Goal: Check status

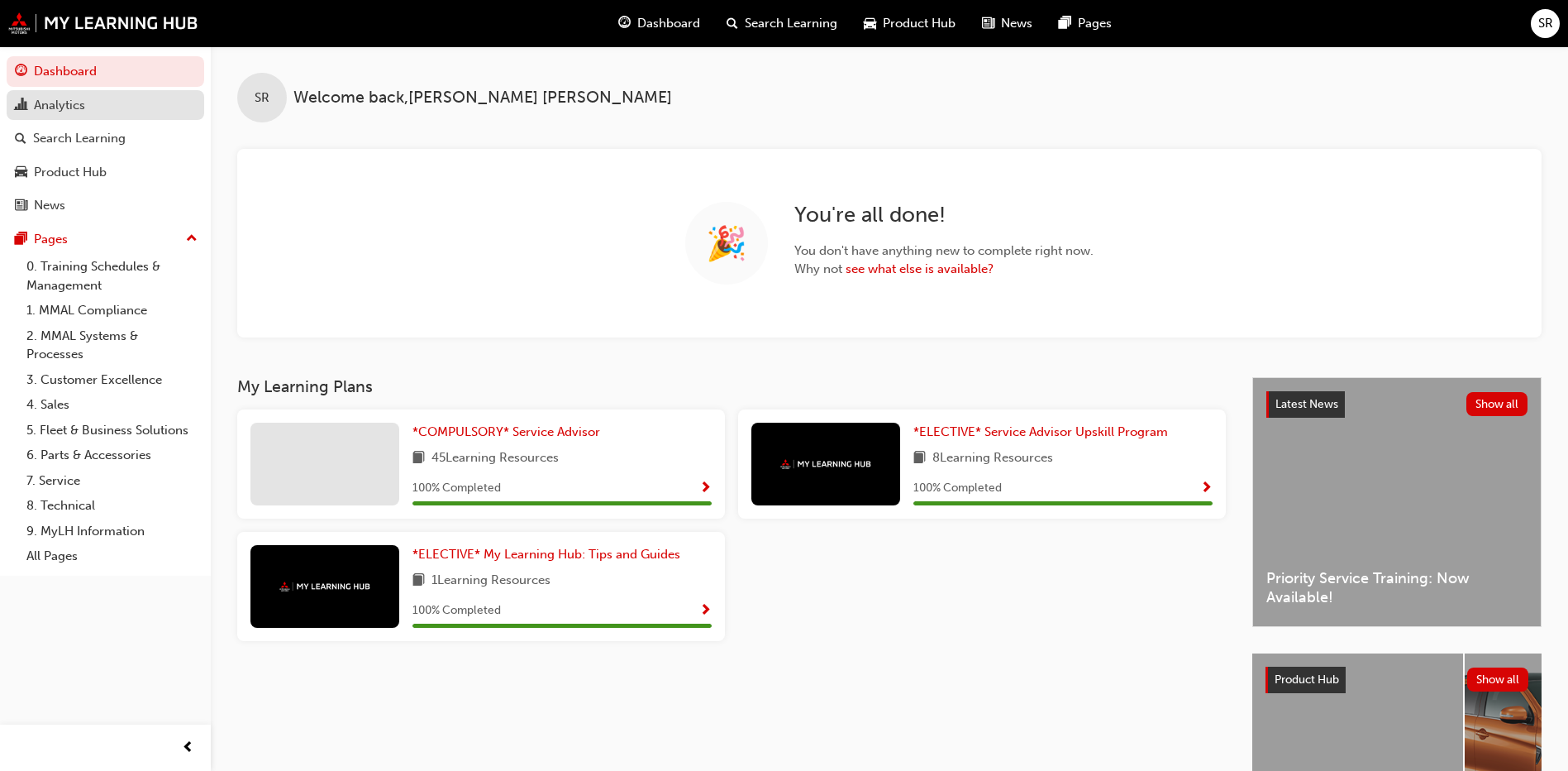
click at [64, 100] on div "Analytics" at bounding box center [60, 105] width 52 height 19
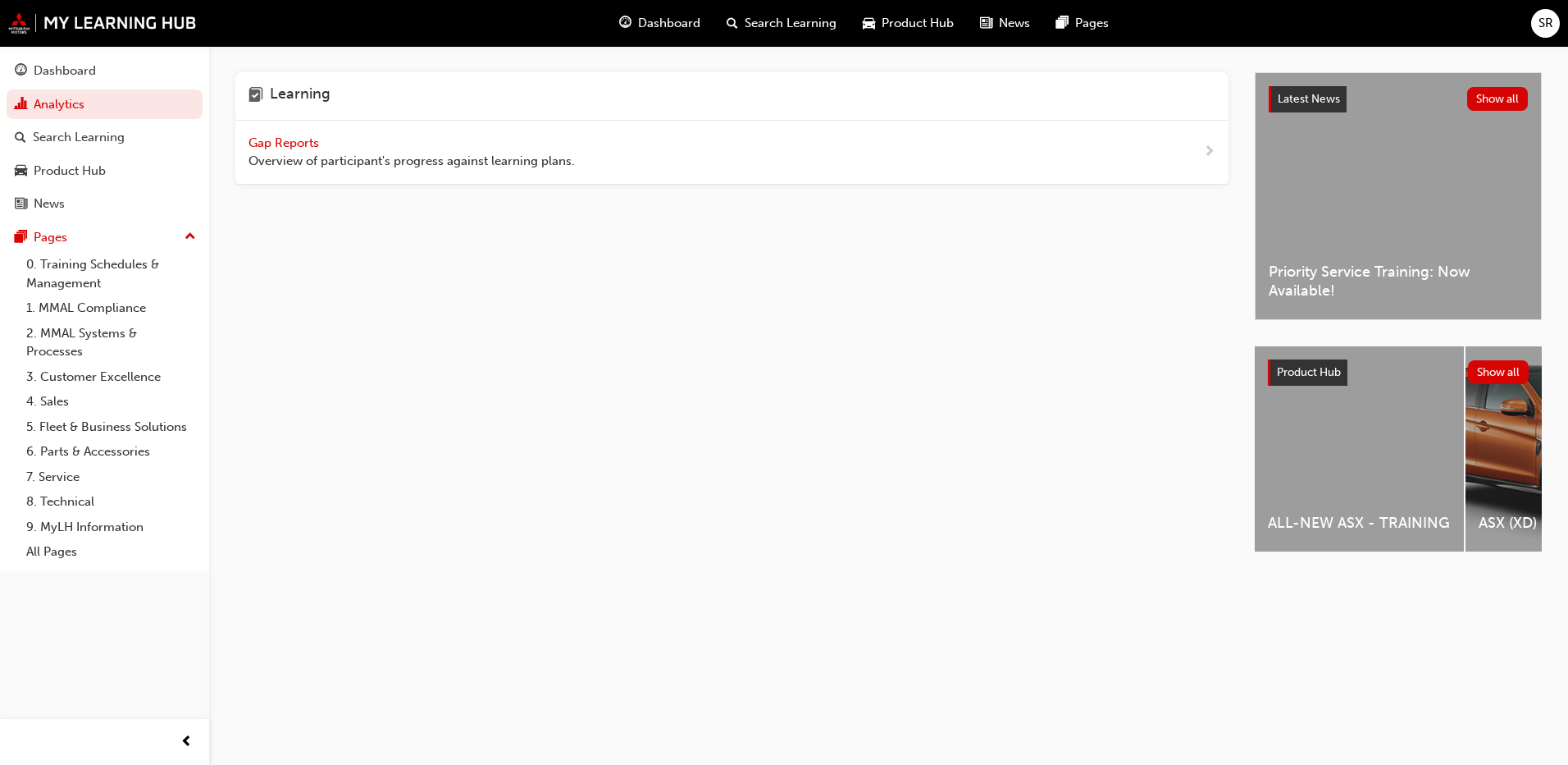
click at [326, 139] on div "Gap Reports Overview of participant's progress against learning plans." at bounding box center [412, 152] width 327 height 37
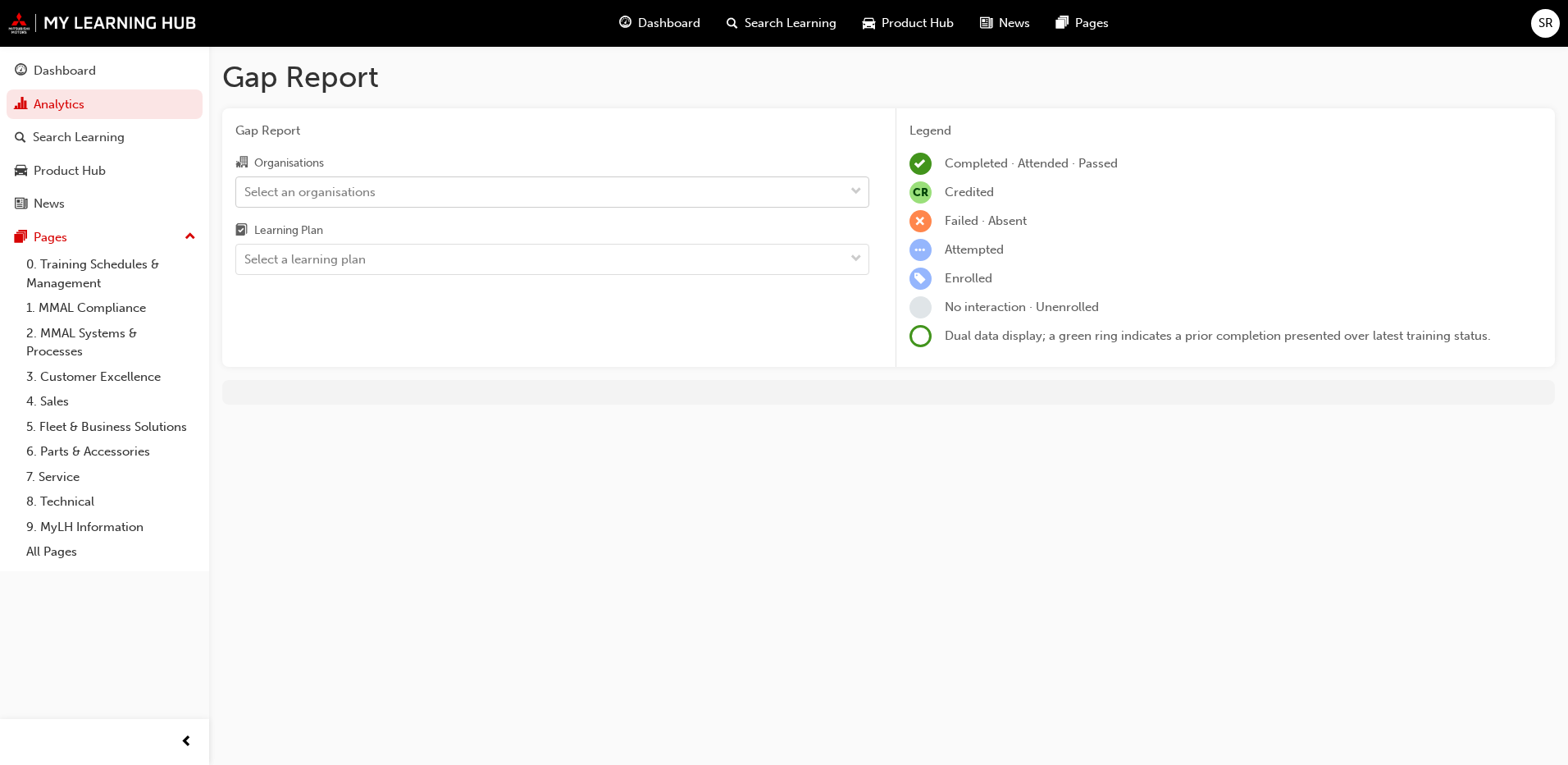
click at [323, 198] on div "Select an organisations" at bounding box center [309, 191] width 131 height 19
click at [246, 198] on input "Organisations Select an organisations" at bounding box center [245, 191] width 2 height 14
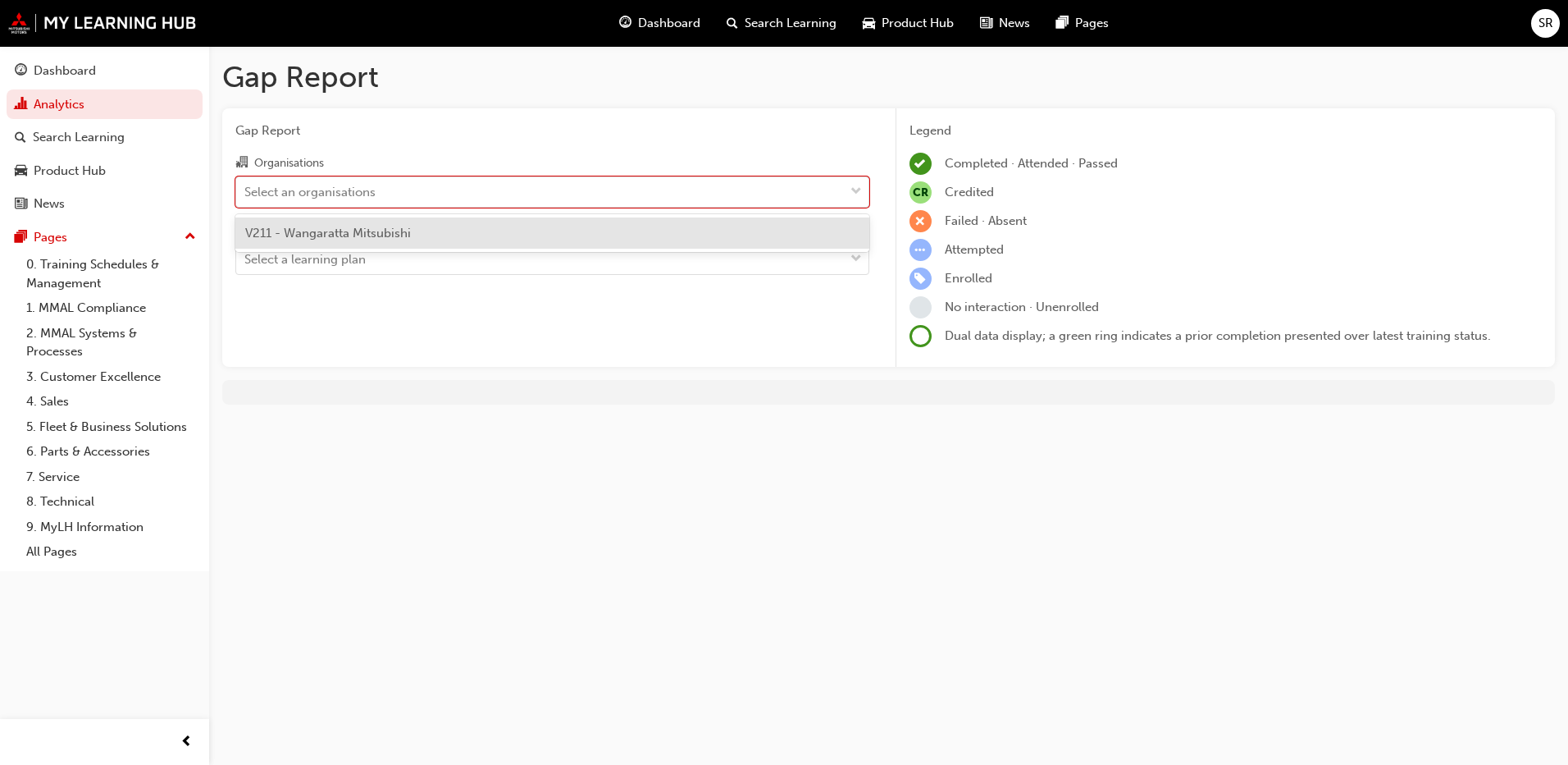
click at [326, 237] on span "V211 - Wangaratta Mitsubishi" at bounding box center [327, 233] width 166 height 15
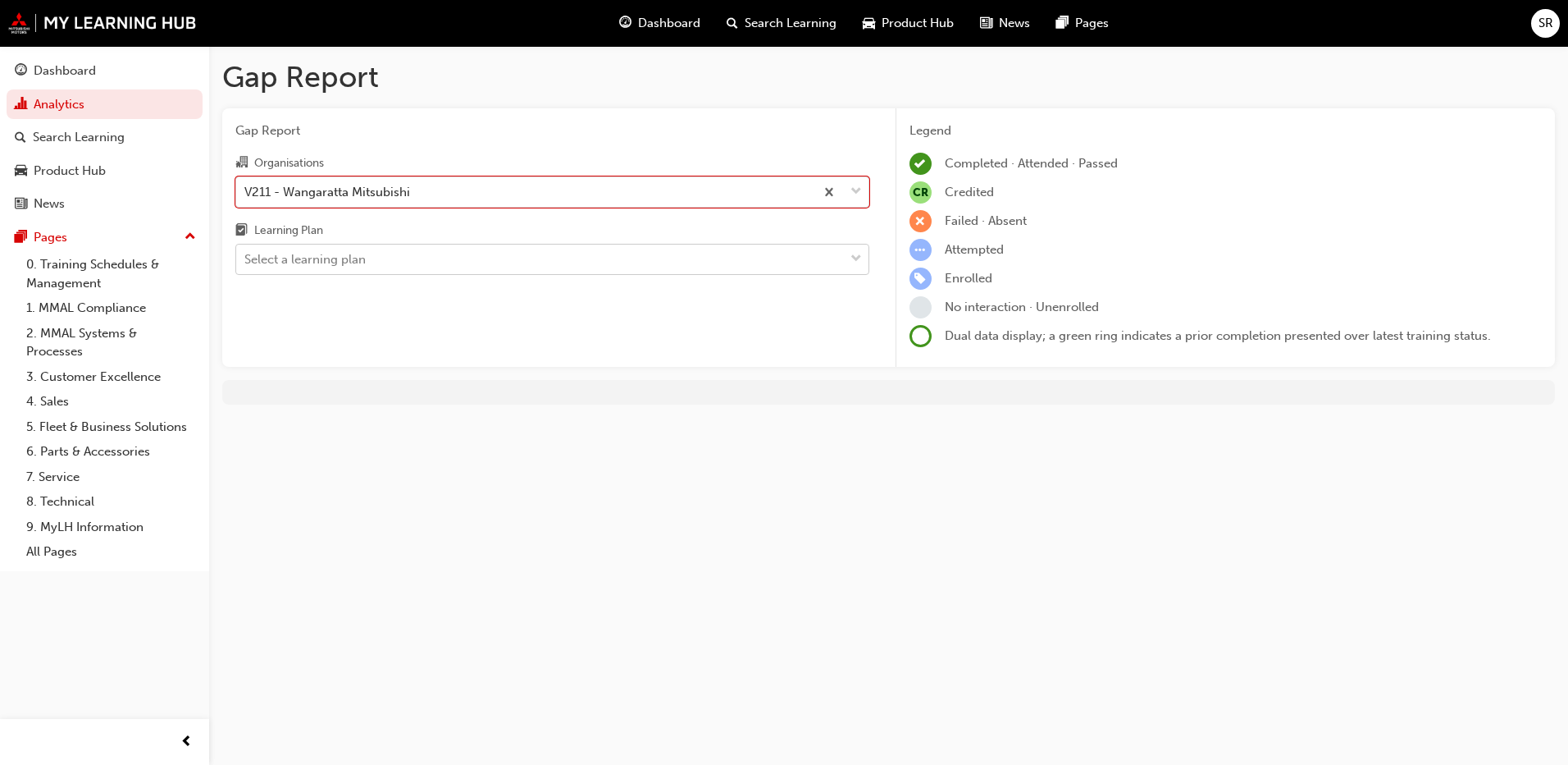
click at [330, 263] on div "Select a learning plan" at bounding box center [304, 259] width 121 height 19
click at [246, 263] on input "Learning Plan Select a learning plan" at bounding box center [245, 258] width 2 height 14
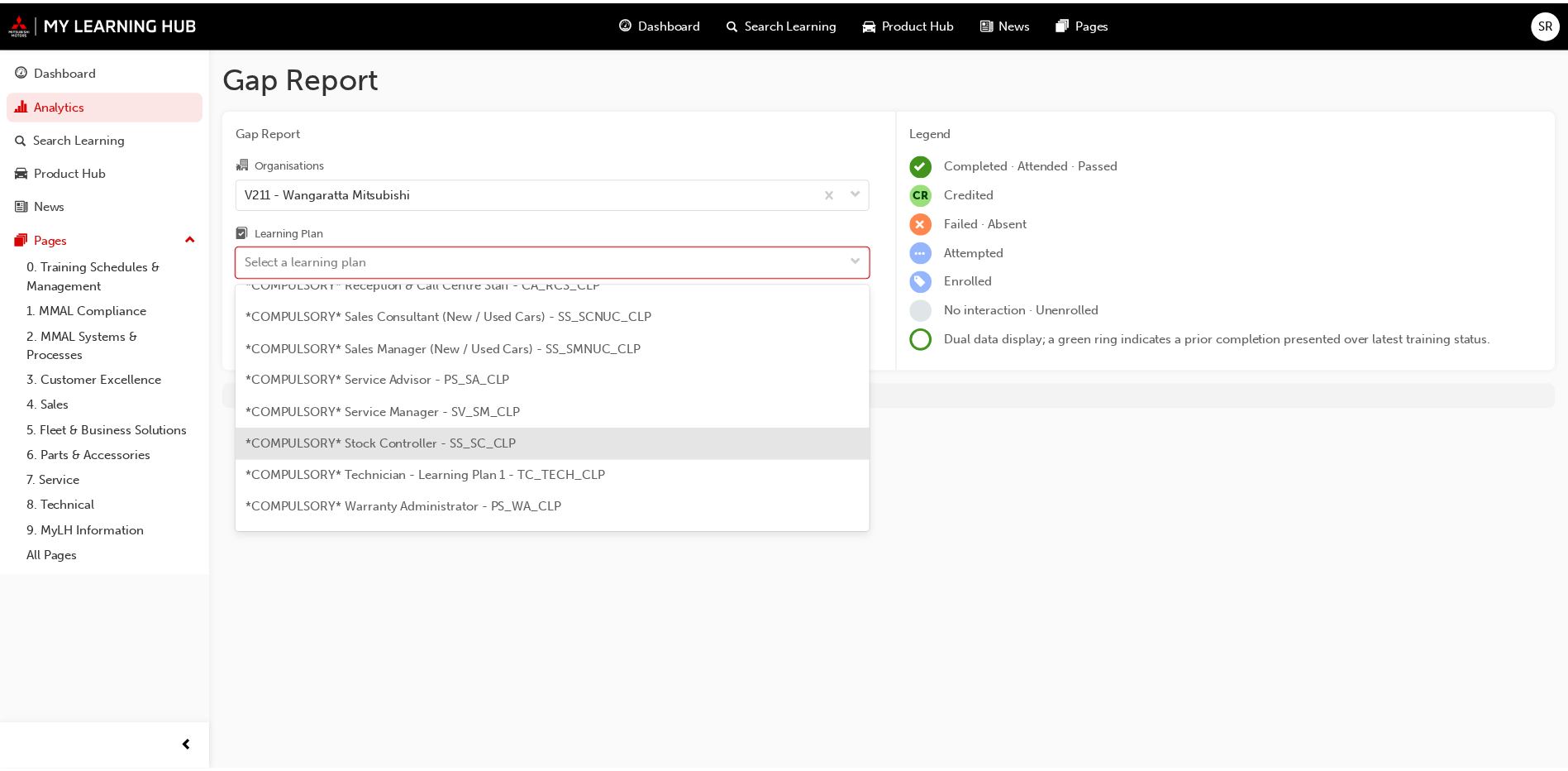
scroll to position [579, 0]
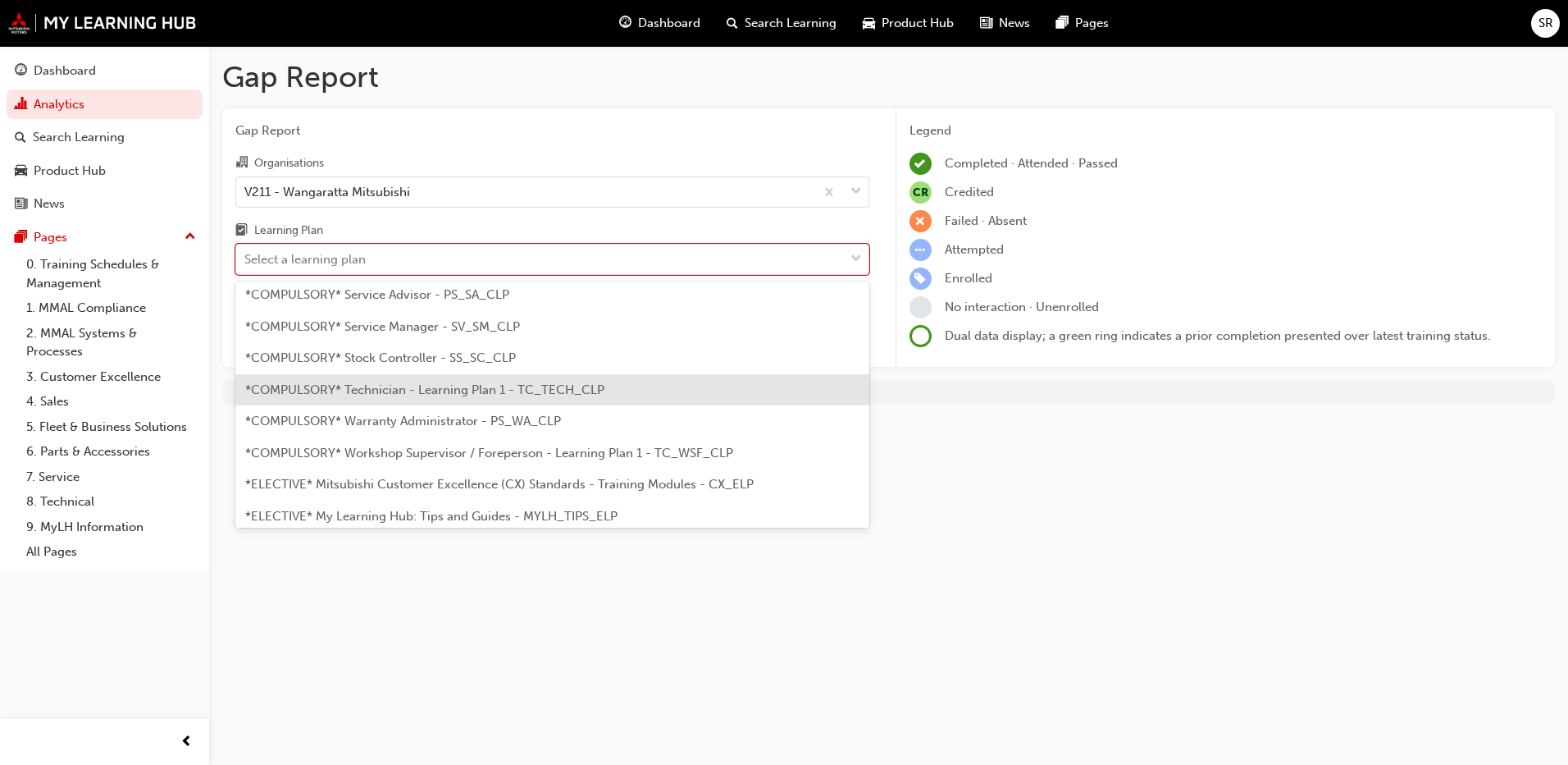
click at [392, 390] on span "*COMPULSORY* Technician - Learning Plan 1 - TC_TECH_CLP" at bounding box center [424, 390] width 359 height 15
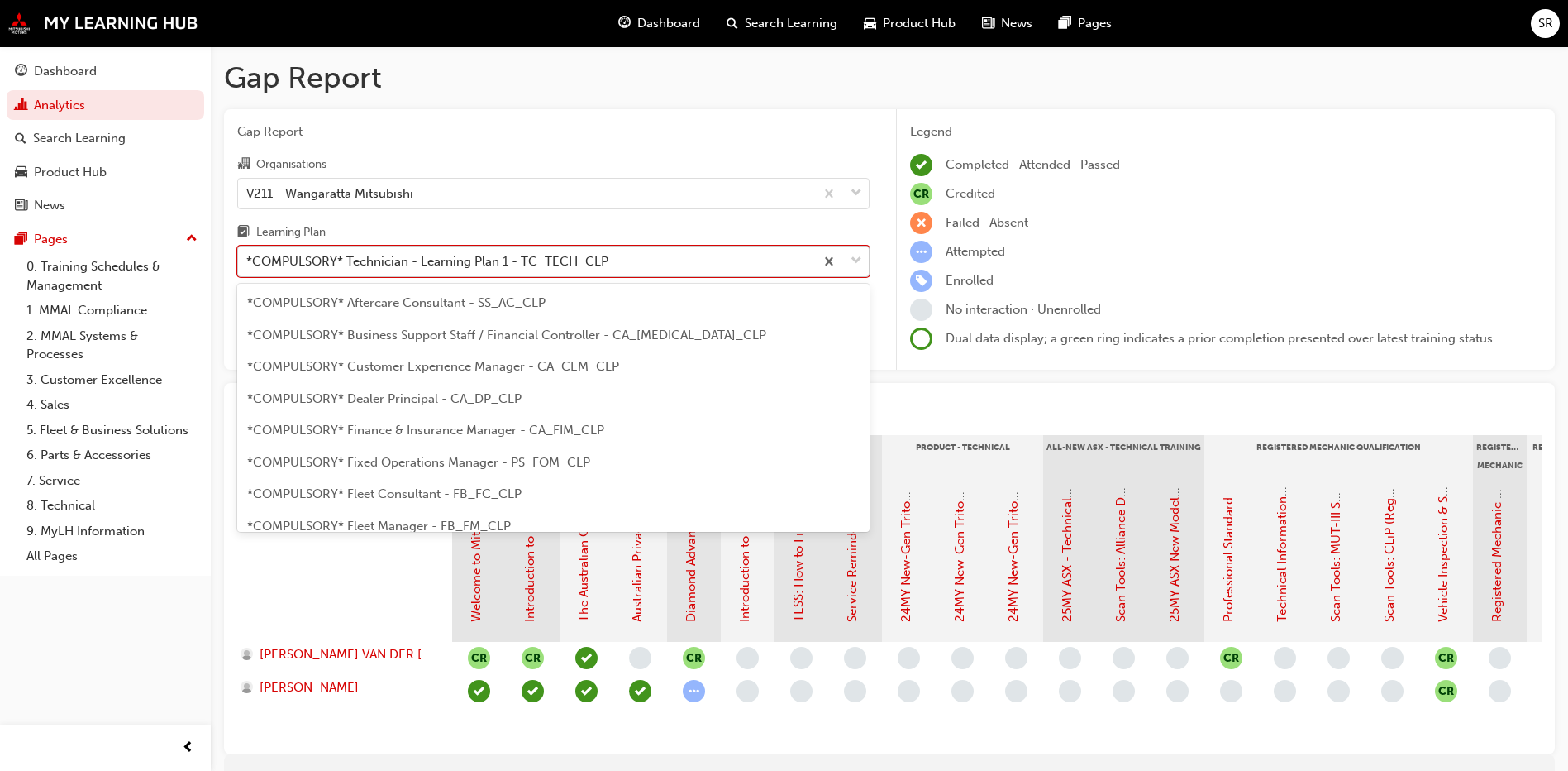
click at [431, 264] on div "*COMPULSORY* Technician - Learning Plan 1 - TC_TECH_CLP" at bounding box center [427, 261] width 362 height 19
click at [248, 264] on input "Learning Plan option *COMPULSORY* Technician - Learning Plan 1 - TC_TECH_CLP, s…" at bounding box center [247, 260] width 2 height 14
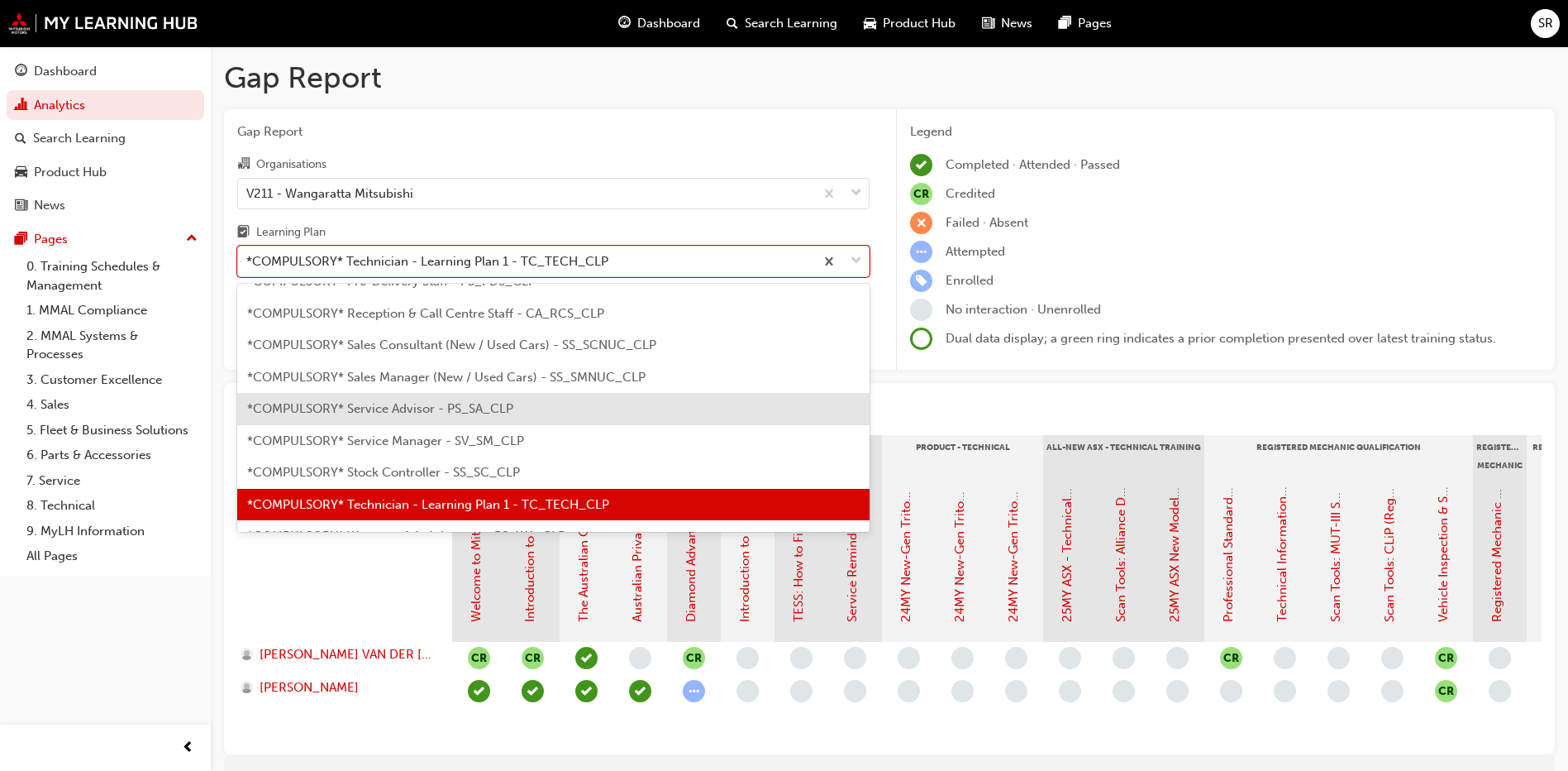
click at [387, 415] on span "*COMPULSORY* Service Advisor - PS_SA_CLP" at bounding box center [380, 408] width 266 height 15
